Goal: Information Seeking & Learning: Understand process/instructions

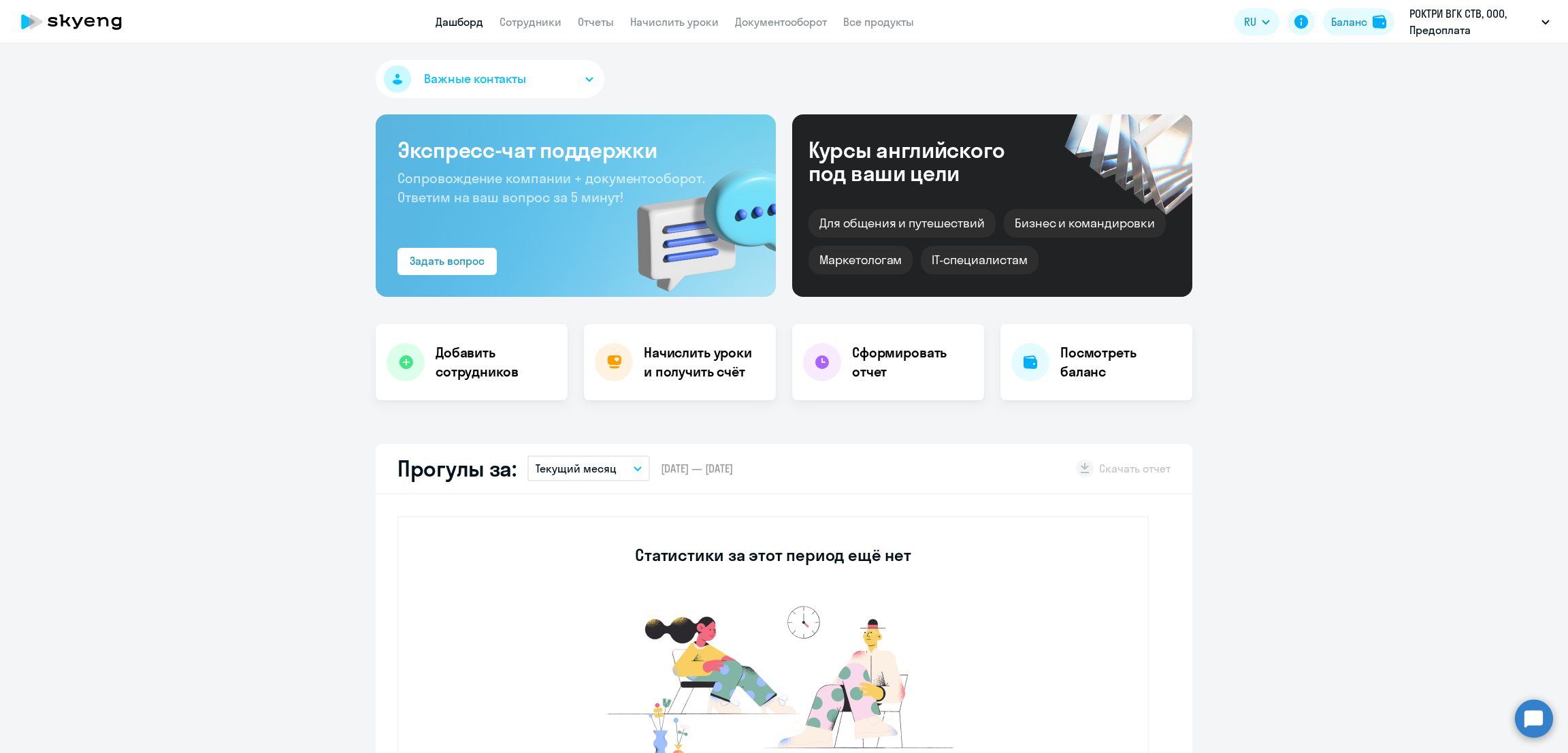
select select "30"
click at [531, 24] on link "Сотрудники" at bounding box center [531, 22] width 62 height 14
select select "30"
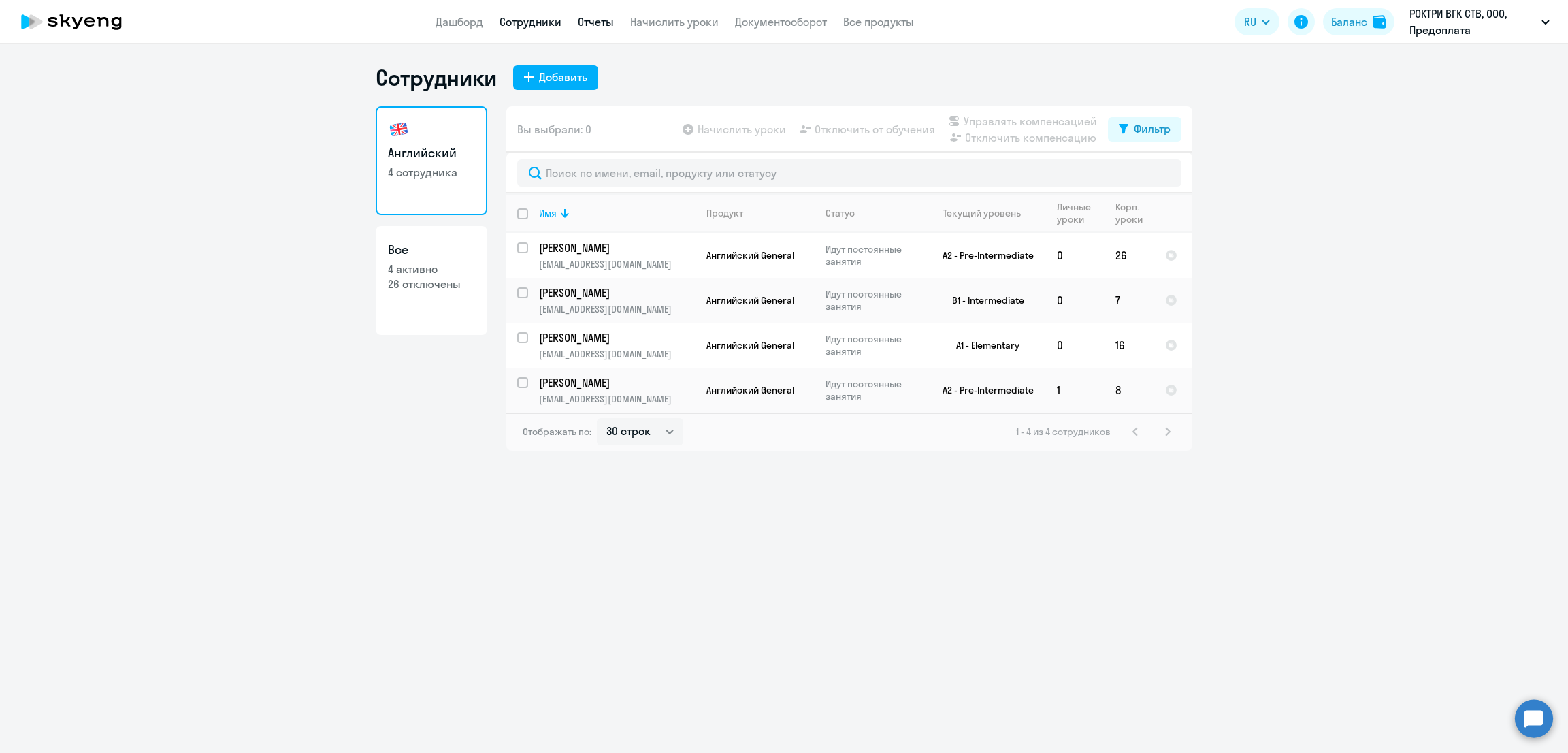
click at [595, 24] on link "Отчеты" at bounding box center [595, 22] width 36 height 14
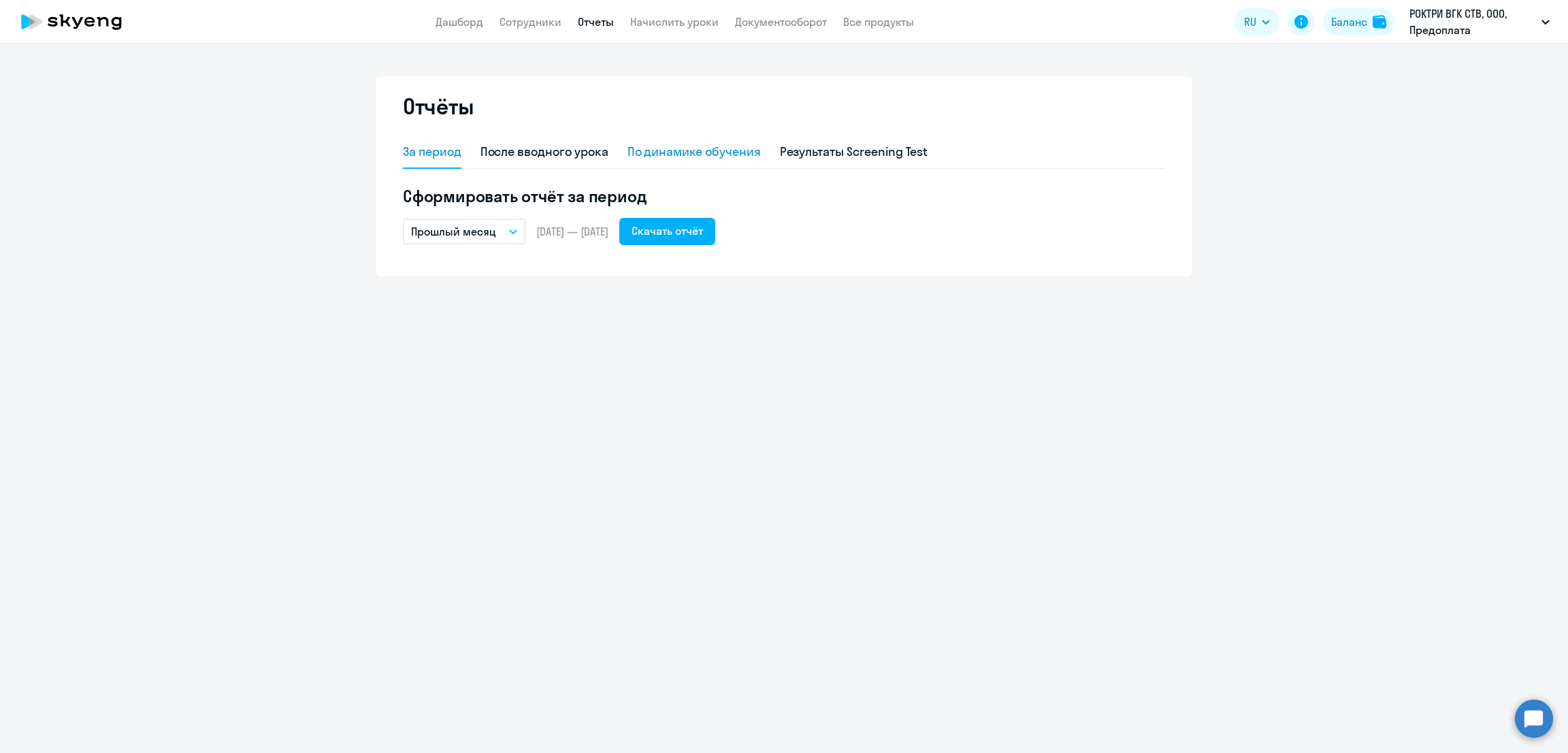
click at [661, 156] on div "По динамике обучения" at bounding box center [694, 151] width 133 height 18
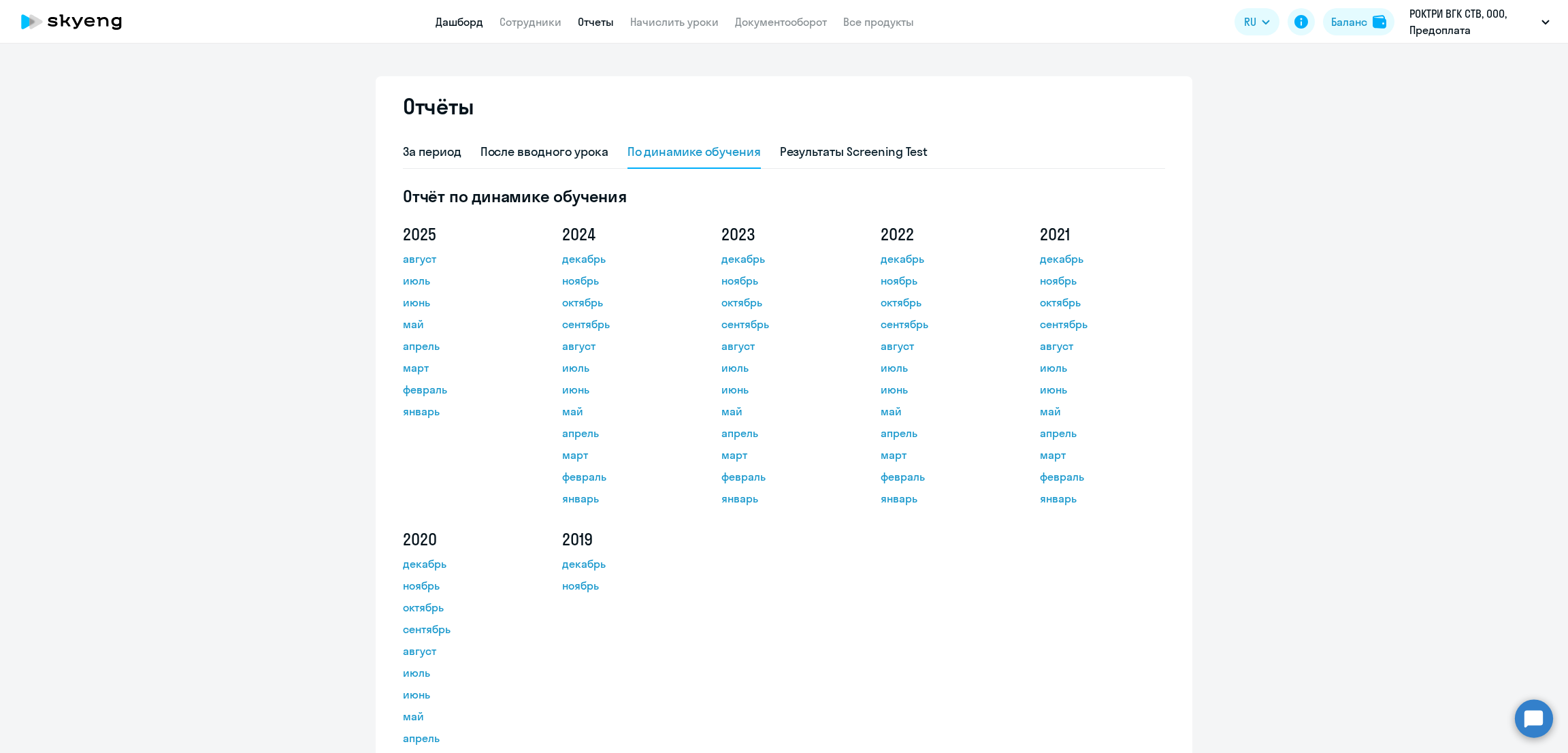
click at [446, 25] on link "Дашборд" at bounding box center [460, 22] width 48 height 14
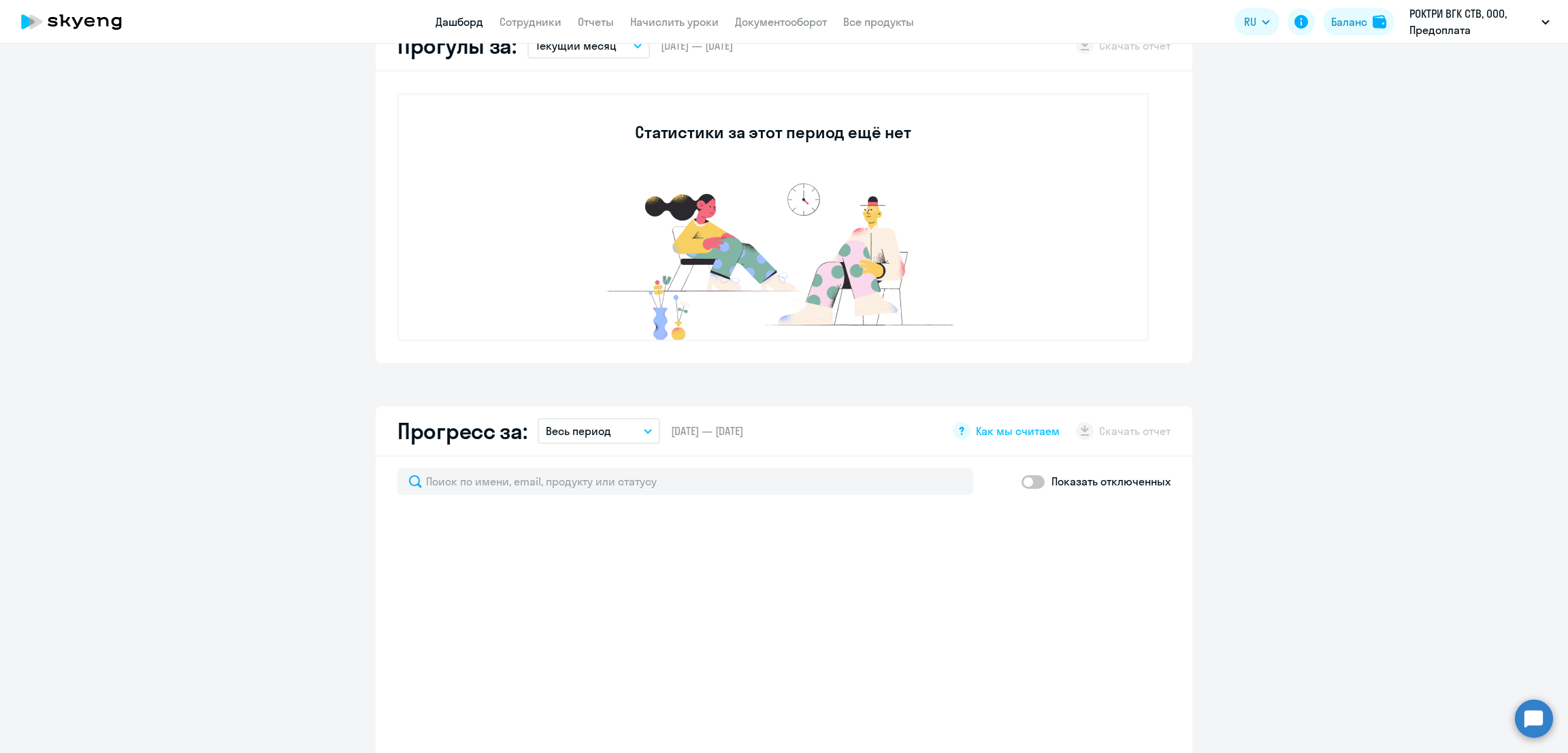
scroll to position [680, 0]
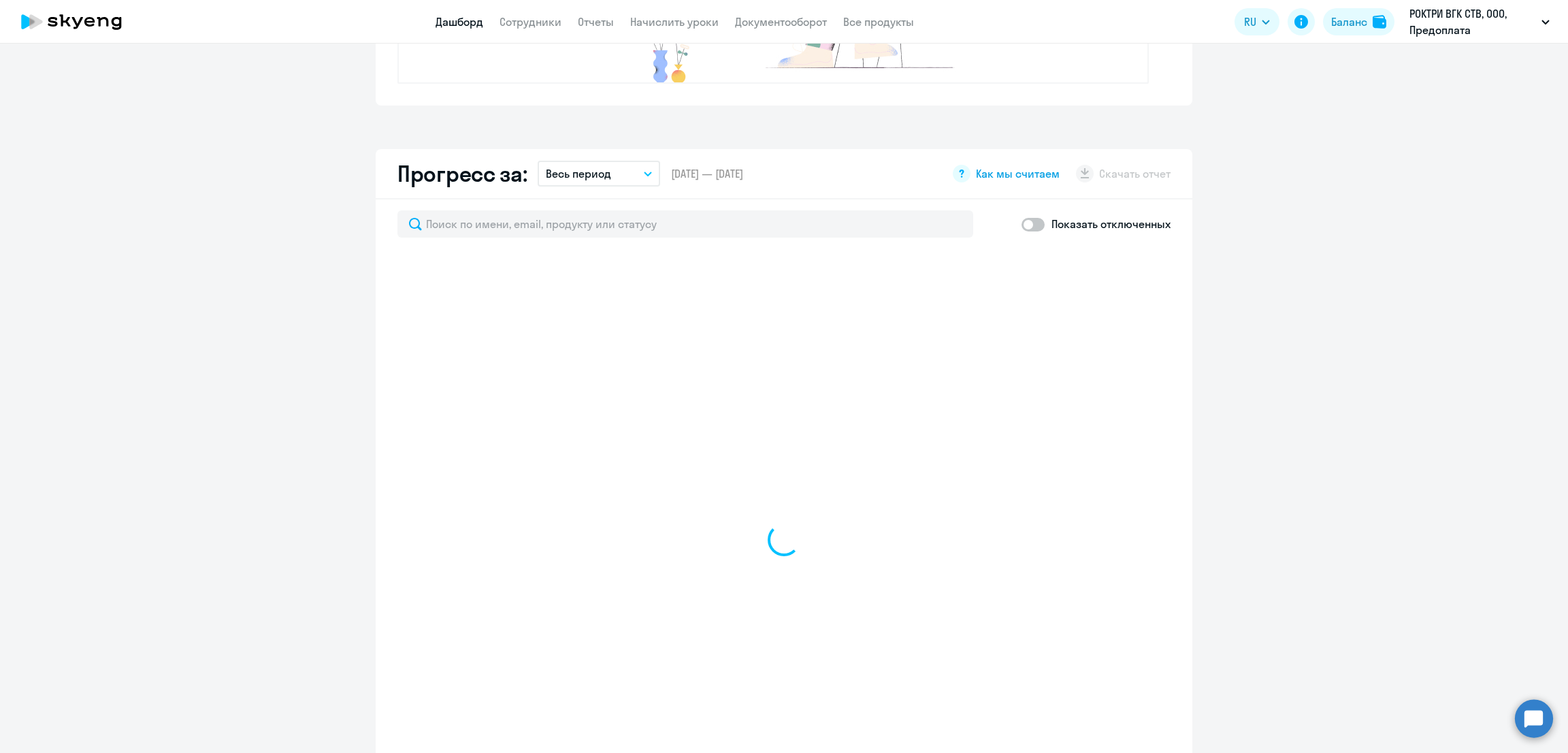
click at [1008, 171] on span "Как мы считаем" at bounding box center [1017, 173] width 84 height 15
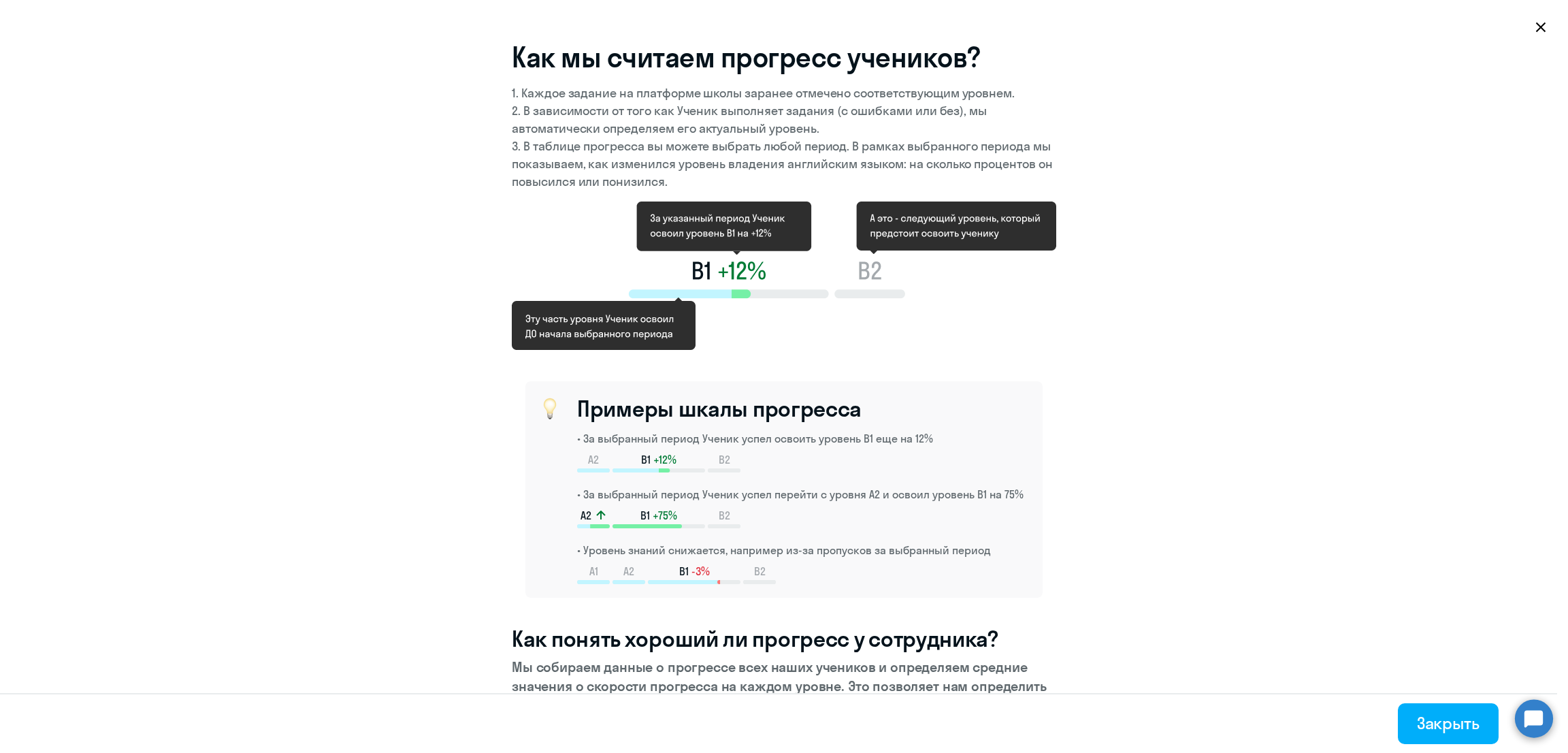
select select "30"
click at [1312, 292] on section "Как мы считаем прогресс учеников? 1. Каждое задание на платформе школы заранее …" at bounding box center [784, 376] width 1568 height 753
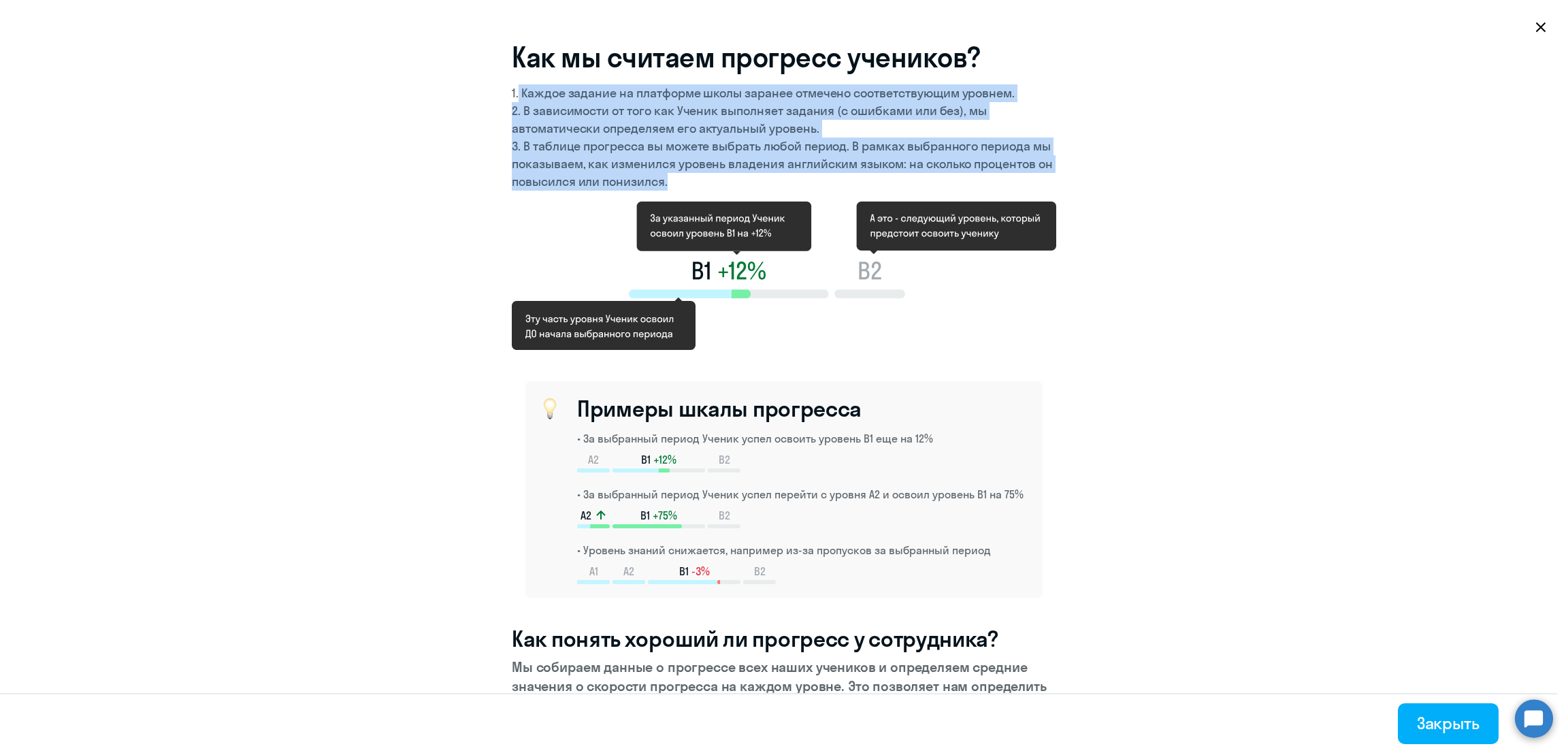
drag, startPoint x: 512, startPoint y: 92, endPoint x: 816, endPoint y: 190, distance: 319.4
click at [816, 190] on div "1. Каждое задание на платформе школы заранее отмечено соответствующим уровнем. …" at bounding box center [783, 137] width 544 height 106
copy div "Каждое задание на платформе школы заранее отмечено соответствующим уровнем. 2. …"
